Goal: Connect with others: Connect with others

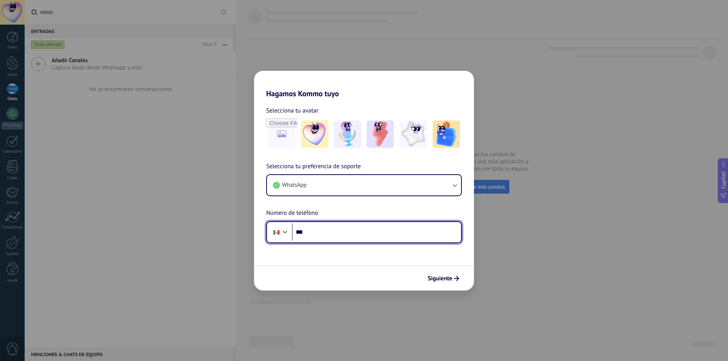
drag, startPoint x: 330, startPoint y: 224, endPoint x: 355, endPoint y: 236, distance: 28.1
click at [329, 224] on input "***" at bounding box center [376, 232] width 169 height 17
click at [309, 234] on input "**********" at bounding box center [376, 232] width 169 height 17
type input "**********"
drag, startPoint x: 342, startPoint y: 230, endPoint x: 289, endPoint y: 249, distance: 56.8
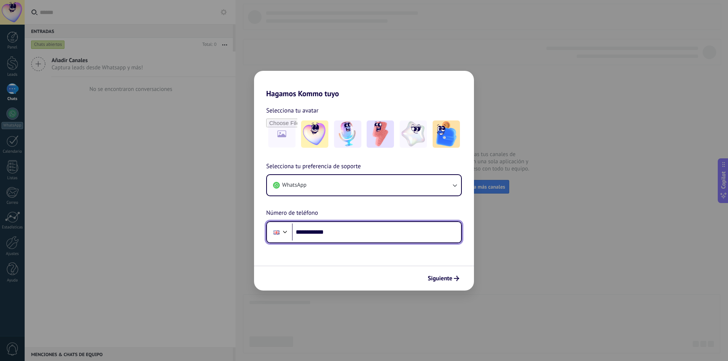
click at [289, 249] on form "**********" at bounding box center [364, 194] width 220 height 193
type input "**********"
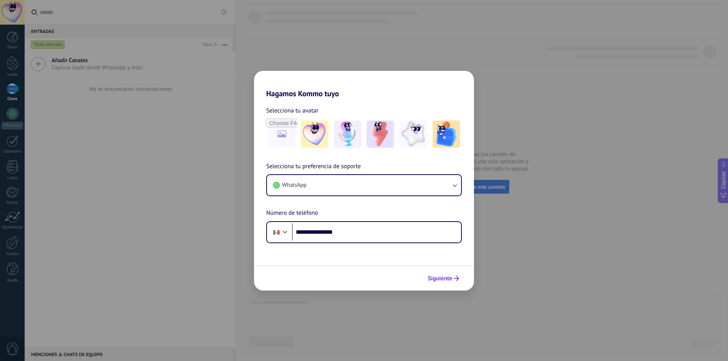
click at [438, 278] on span "Siguiente" at bounding box center [440, 278] width 25 height 5
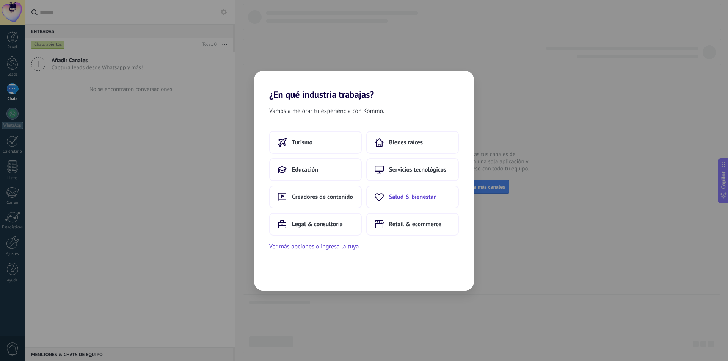
click at [411, 199] on span "Salud & bienestar" at bounding box center [412, 197] width 47 height 8
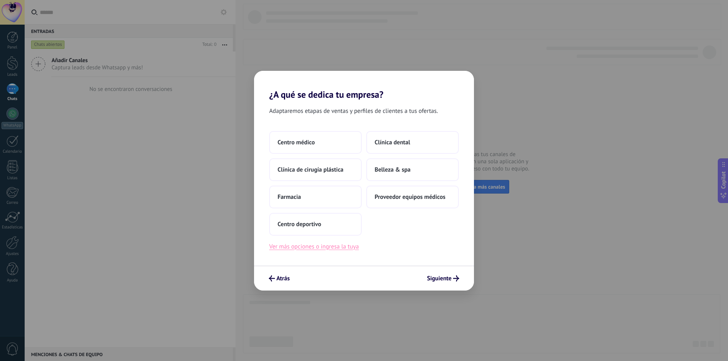
click at [327, 249] on button "Ver más opciones o ingresa la tuya" at bounding box center [313, 247] width 89 height 10
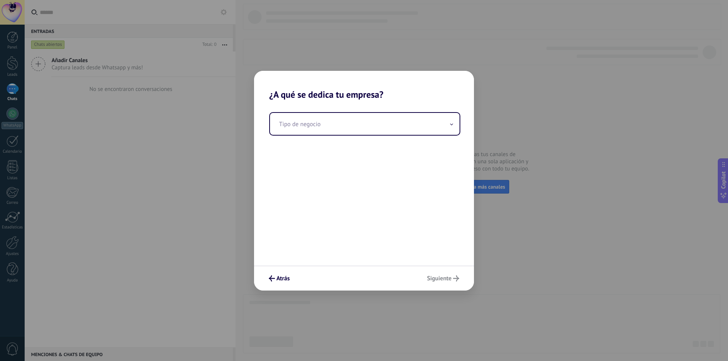
click at [327, 249] on div "Tipo de negocio" at bounding box center [364, 183] width 220 height 166
click at [449, 128] on input "text" at bounding box center [365, 124] width 190 height 22
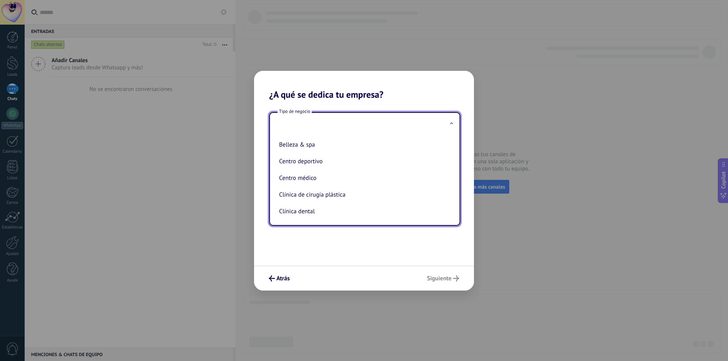
click at [317, 124] on input "text" at bounding box center [365, 124] width 190 height 22
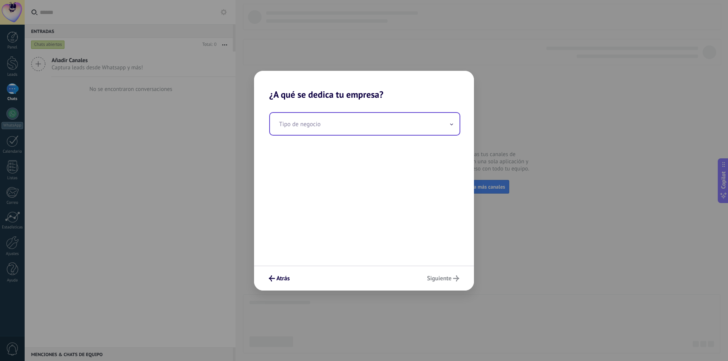
click at [317, 124] on input "text" at bounding box center [365, 124] width 190 height 22
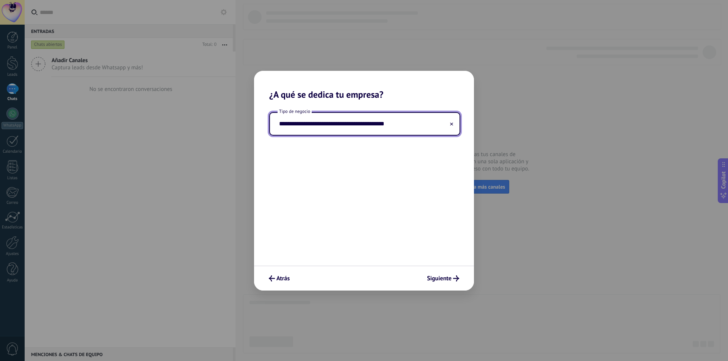
type input "**********"
click at [368, 190] on div "**********" at bounding box center [364, 183] width 220 height 166
click at [447, 280] on span "Siguiente" at bounding box center [439, 278] width 25 height 5
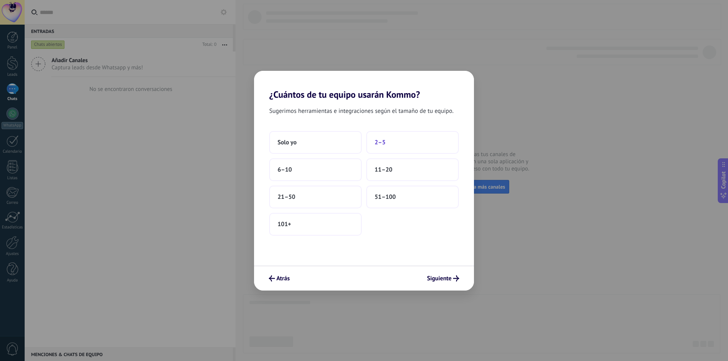
click at [377, 148] on button "2–5" at bounding box center [412, 142] width 92 height 23
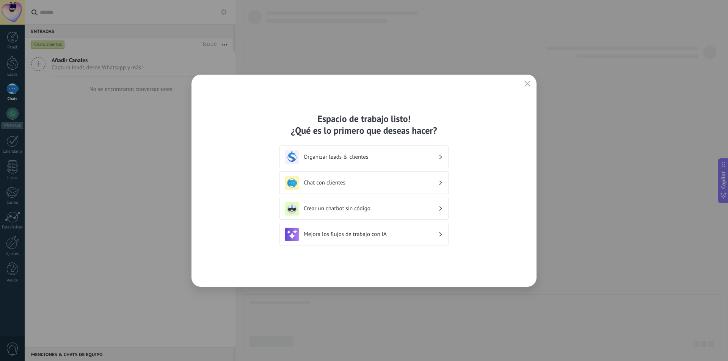
click at [388, 160] on h3 "Organizar leads & clientes" at bounding box center [371, 157] width 135 height 7
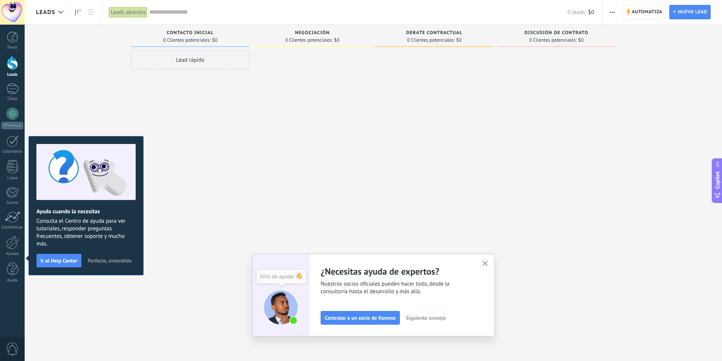
click at [197, 38] on span "0 Clientes potenciales:" at bounding box center [186, 40] width 47 height 5
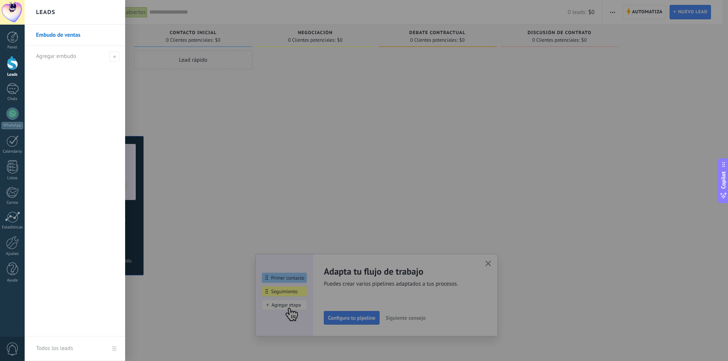
click at [13, 63] on div at bounding box center [12, 63] width 11 height 14
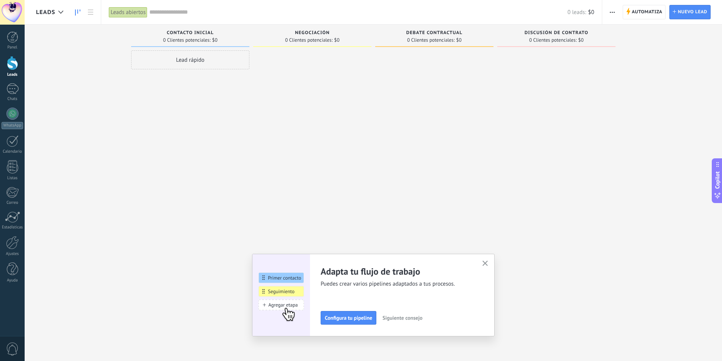
click at [206, 58] on div "Lead rápido" at bounding box center [190, 59] width 118 height 19
click at [392, 133] on div at bounding box center [434, 181] width 118 height 262
click at [148, 160] on span "Instalar" at bounding box center [147, 161] width 17 height 5
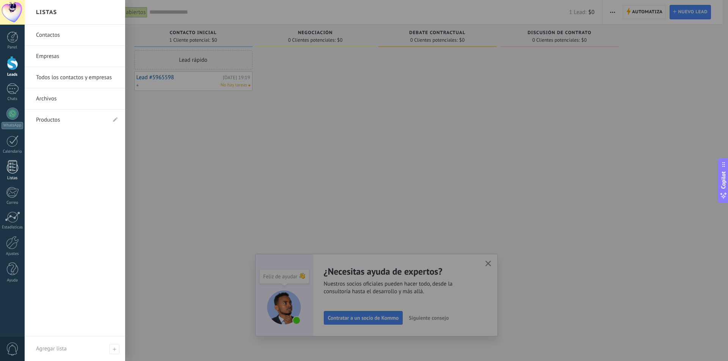
click at [11, 171] on div at bounding box center [12, 166] width 11 height 13
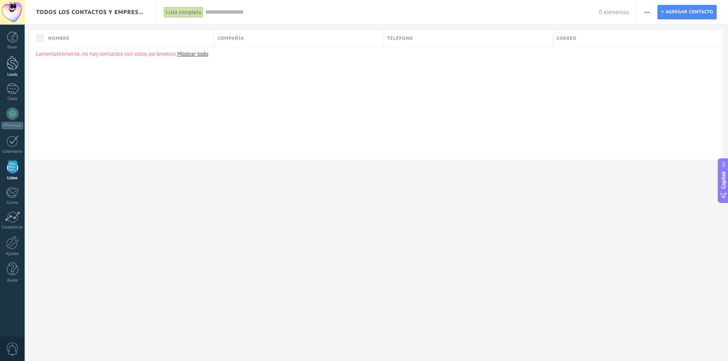
click at [12, 71] on link "Leads" at bounding box center [12, 66] width 25 height 21
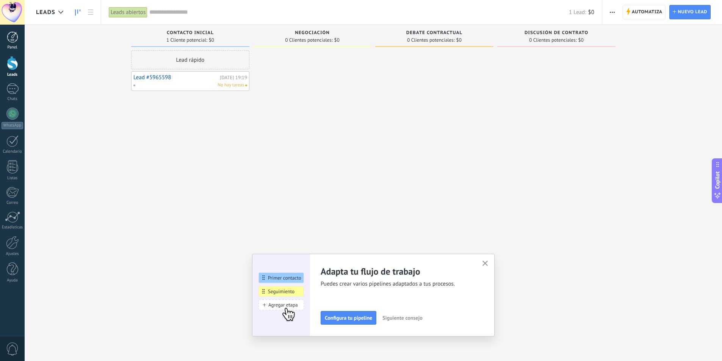
click at [13, 37] on div at bounding box center [12, 36] width 11 height 11
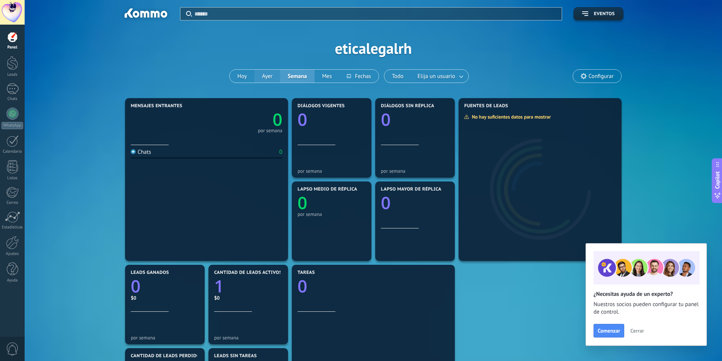
click at [268, 76] on button "Ayer" at bounding box center [267, 76] width 26 height 13
click at [462, 74] on link at bounding box center [462, 76] width 14 height 13
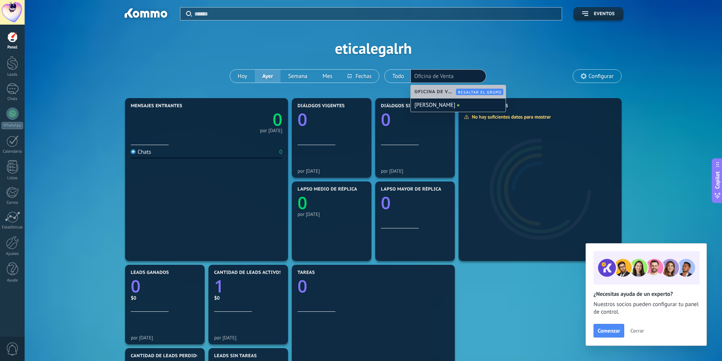
click at [507, 61] on div "Aplicar Eventos eticalegalrh [DATE] [DATE] Semana Mes Todo Elija un usuario Ofi…" at bounding box center [373, 48] width 675 height 96
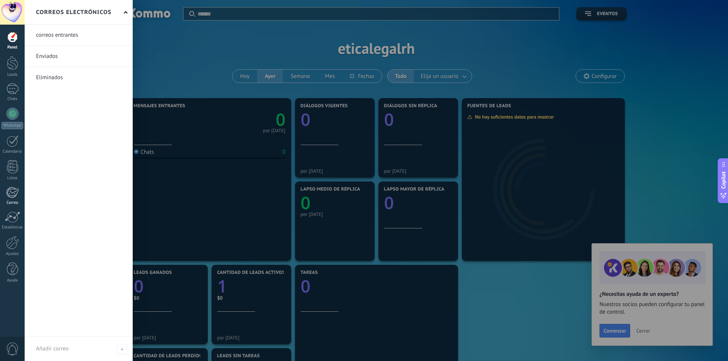
click at [14, 198] on div at bounding box center [12, 192] width 13 height 11
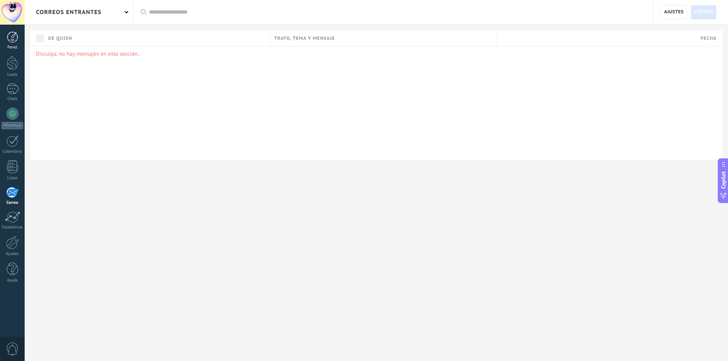
click at [14, 39] on div at bounding box center [12, 36] width 11 height 11
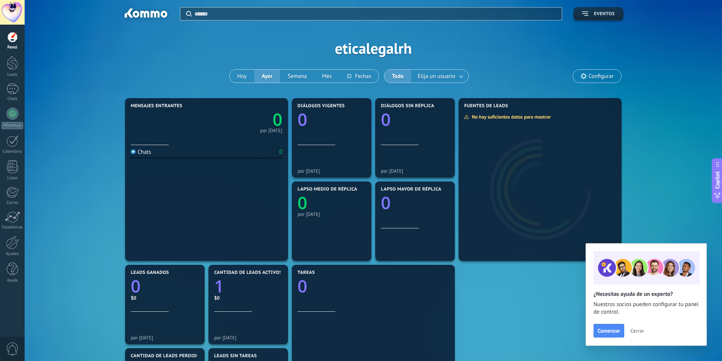
click at [606, 11] on span "Eventos" at bounding box center [604, 13] width 21 height 5
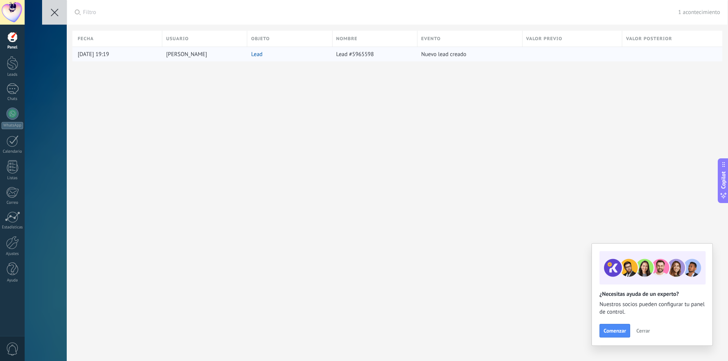
click at [272, 54] on div "Lead" at bounding box center [287, 54] width 81 height 14
click at [52, 13] on icon at bounding box center [55, 13] width 8 height 8
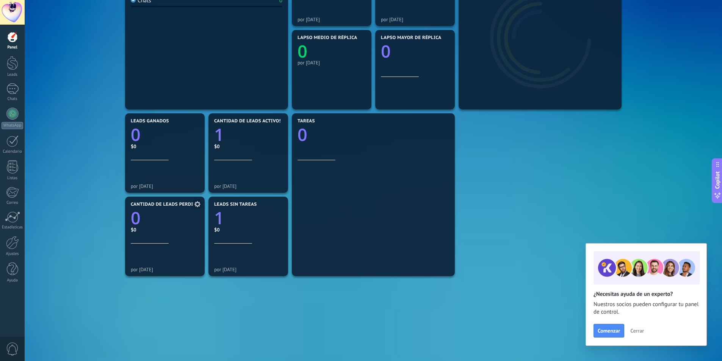
scroll to position [175, 0]
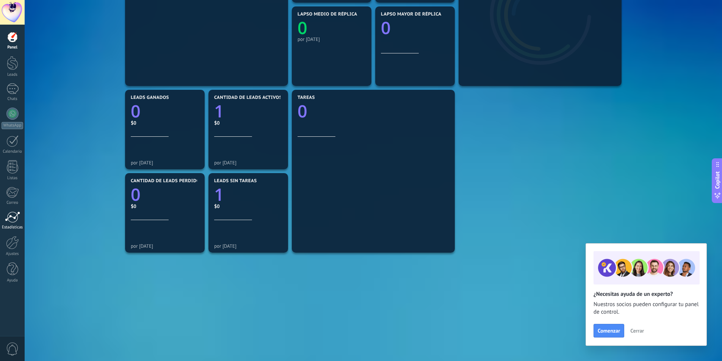
click at [10, 222] on div at bounding box center [12, 217] width 15 height 11
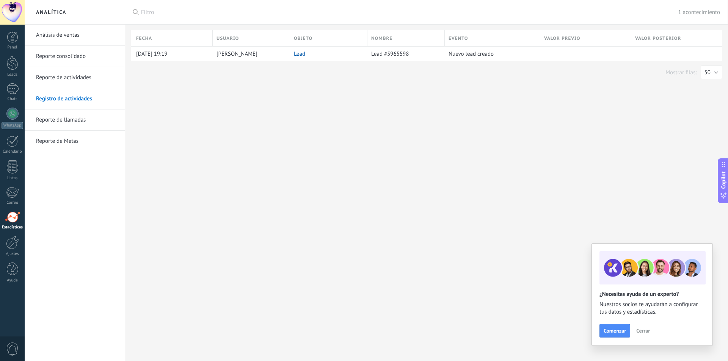
click at [74, 33] on link "Análisis de ventas" at bounding box center [76, 35] width 81 height 21
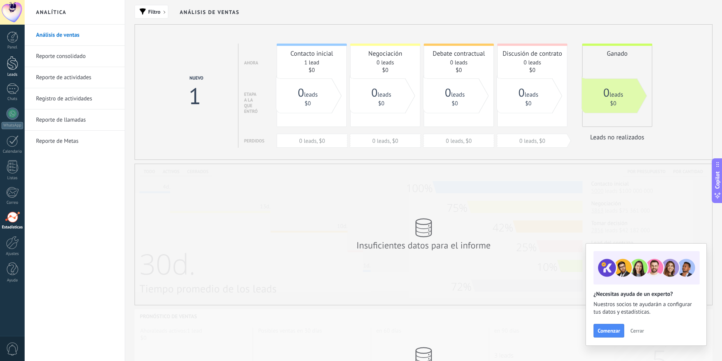
click at [9, 68] on div at bounding box center [12, 63] width 11 height 14
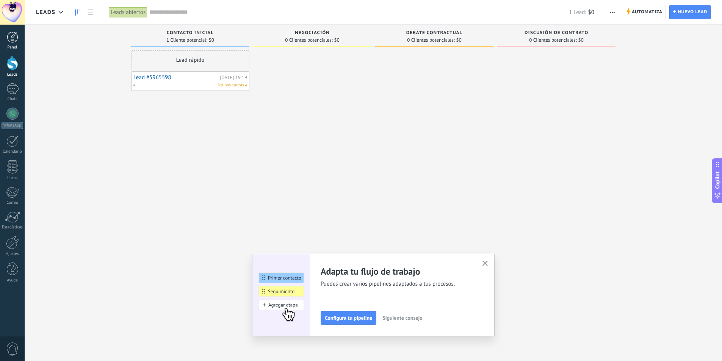
click at [14, 38] on div at bounding box center [12, 36] width 11 height 11
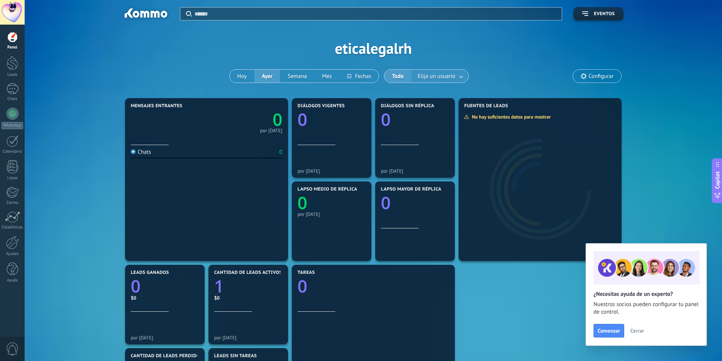
click at [457, 78] on link at bounding box center [462, 76] width 14 height 13
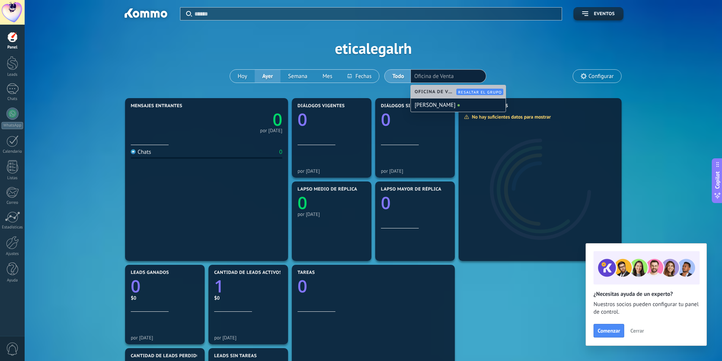
click at [457, 78] on li "Oficina de Venta" at bounding box center [448, 76] width 68 height 11
click at [10, 39] on div at bounding box center [12, 36] width 11 height 11
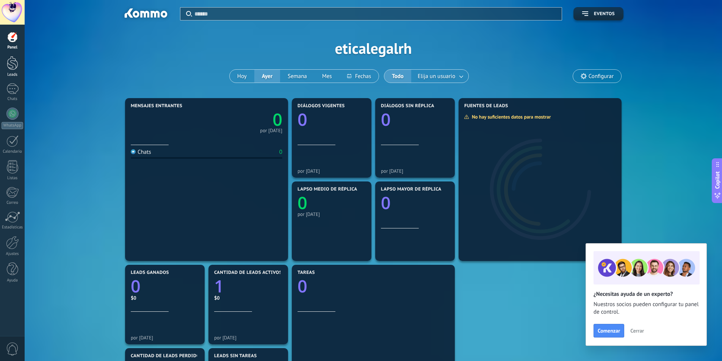
click at [6, 62] on link "Leads" at bounding box center [12, 66] width 25 height 21
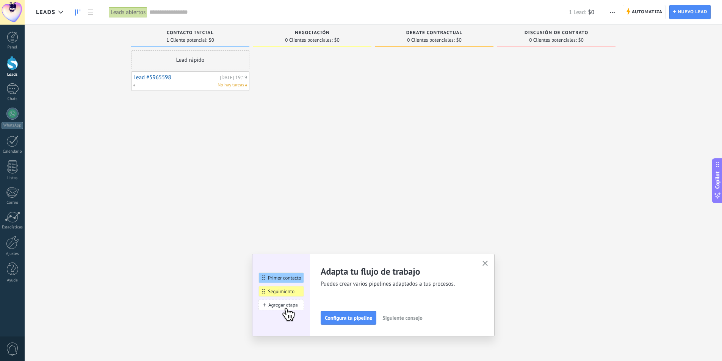
click at [183, 62] on div "Lead rápido" at bounding box center [190, 59] width 118 height 19
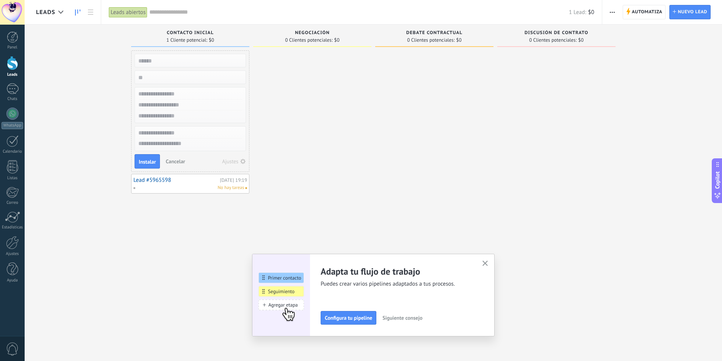
click at [172, 131] on input "text" at bounding box center [189, 133] width 111 height 11
click at [174, 145] on textarea at bounding box center [190, 144] width 111 height 11
click at [191, 133] on input "text" at bounding box center [189, 133] width 111 height 11
click at [242, 162] on icon "button" at bounding box center [242, 161] width 5 height 5
click at [242, 162] on button "Correo" at bounding box center [192, 164] width 108 height 14
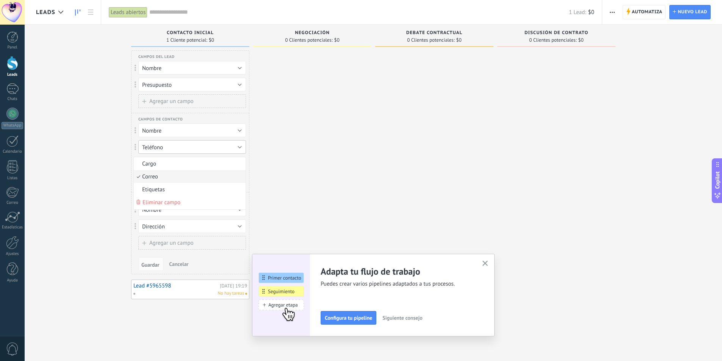
click at [242, 148] on button "Teléfono" at bounding box center [192, 147] width 108 height 14
click at [242, 149] on span "Cargo" at bounding box center [189, 147] width 110 height 7
click at [278, 154] on div at bounding box center [312, 181] width 118 height 262
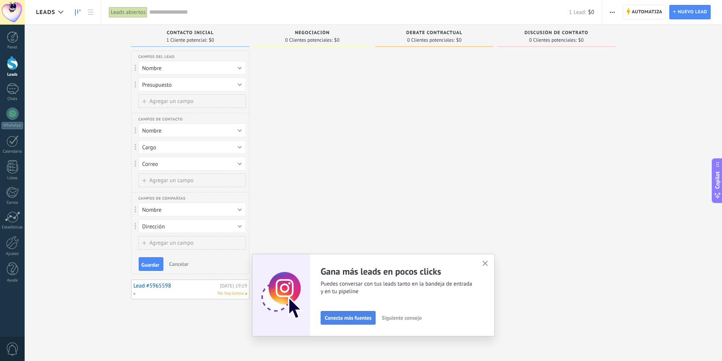
click at [363, 315] on button "Conecta más fuentes" at bounding box center [348, 318] width 55 height 14
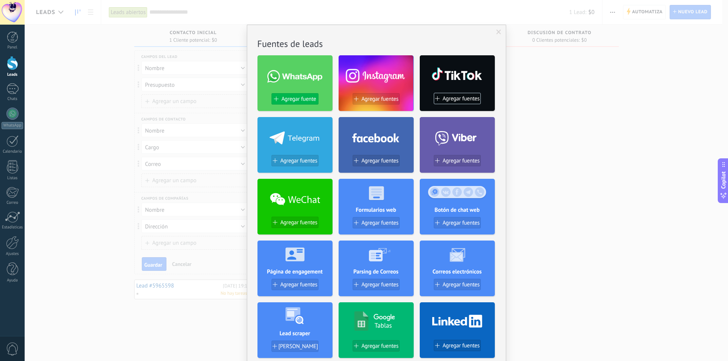
click at [299, 99] on span "Agregar fuente" at bounding box center [298, 99] width 34 height 6
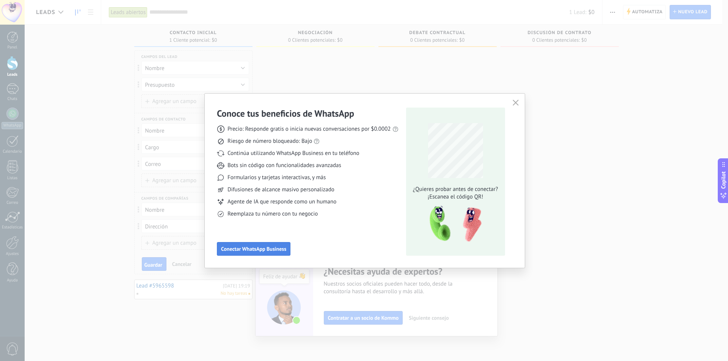
click at [275, 251] on span "Conectar WhatsApp Business" at bounding box center [253, 248] width 65 height 5
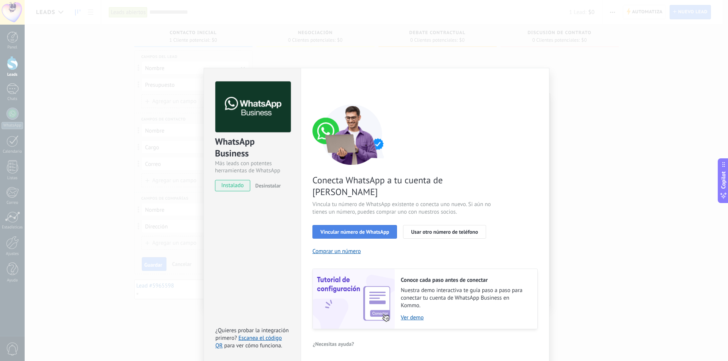
click at [351, 229] on span "Vincular número de WhatsApp" at bounding box center [354, 231] width 69 height 5
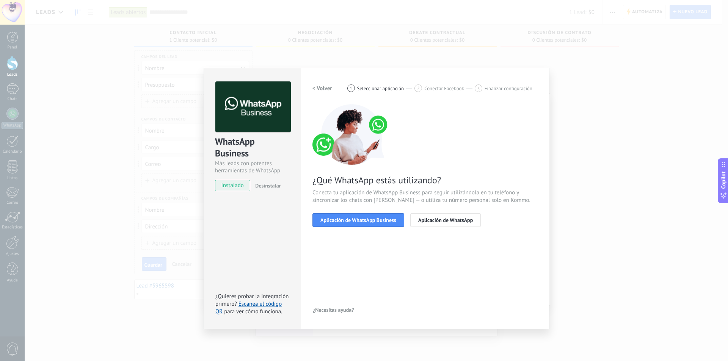
click at [351, 222] on span "Aplicación de WhatsApp Business" at bounding box center [358, 220] width 76 height 5
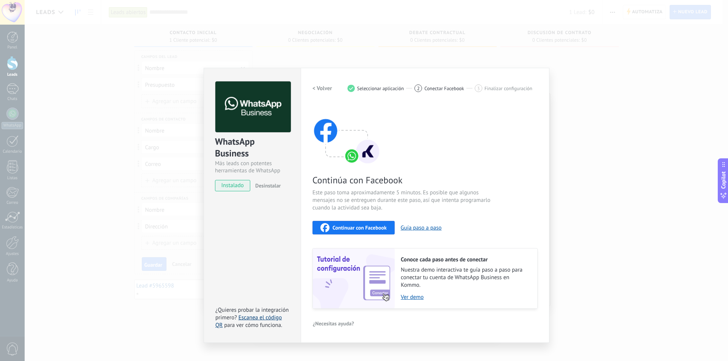
click at [264, 320] on link "Escanea el código QR" at bounding box center [248, 321] width 66 height 15
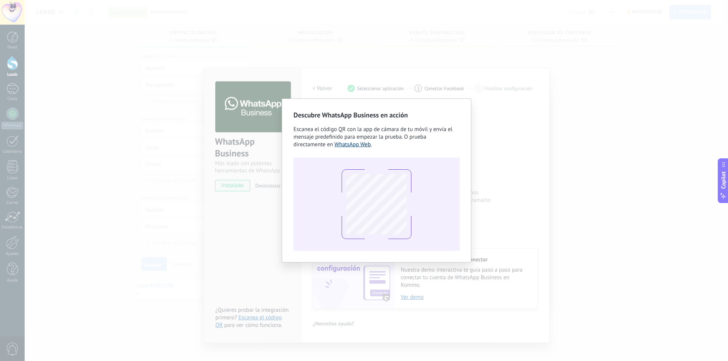
click at [334, 147] on link "WhatsApp Web" at bounding box center [352, 144] width 36 height 7
click at [434, 194] on div at bounding box center [376, 204] width 166 height 93
click at [278, 119] on div "Descubre WhatsApp Business en acción Escanea el código QR con la app [PERSON_NA…" at bounding box center [376, 180] width 703 height 361
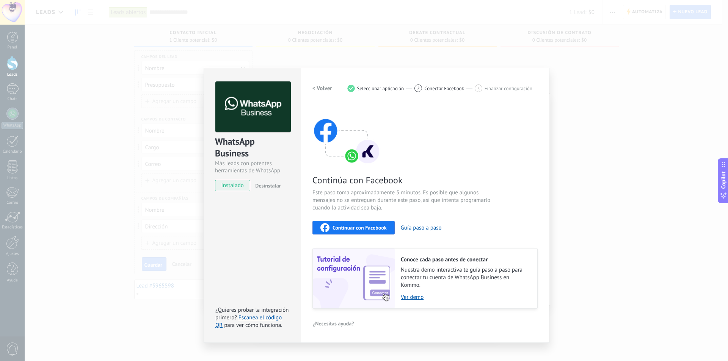
click at [274, 119] on img at bounding box center [252, 106] width 75 height 51
click at [376, 229] on span "Continuar con Facebook" at bounding box center [359, 227] width 54 height 5
